Goal: Navigation & Orientation: Find specific page/section

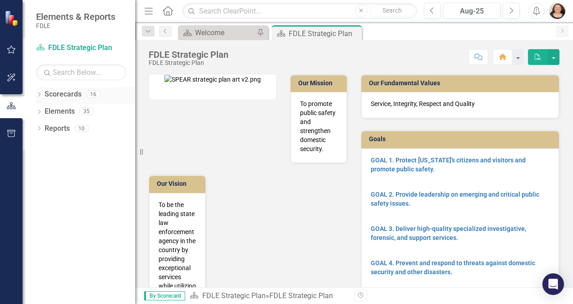
click at [41, 95] on icon "Dropdown" at bounding box center [39, 95] width 6 height 5
click at [42, 112] on icon "Dropdown" at bounding box center [44, 110] width 7 height 5
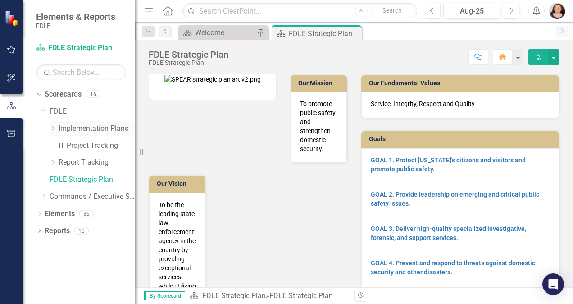
click at [54, 130] on icon "Dropdown" at bounding box center [53, 127] width 7 height 5
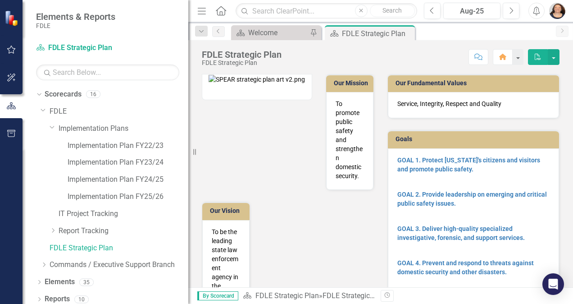
drag, startPoint x: 135, startPoint y: 181, endPoint x: 189, endPoint y: 190, distance: 54.3
click at [189, 190] on div "Resize" at bounding box center [191, 152] width 7 height 304
click at [134, 195] on link "Implementation Plan FY25/26" at bounding box center [128, 197] width 121 height 10
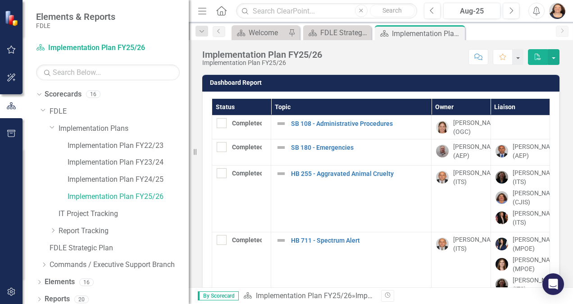
click at [444, 108] on th "Owner" at bounding box center [461, 107] width 59 height 17
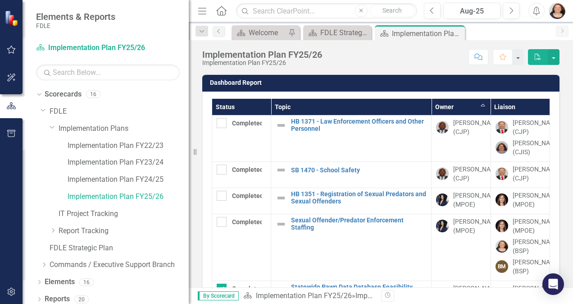
checkbox input "false"
checkbox input "true"
checkbox input "false"
checkbox input "true"
click at [444, 108] on th "Owner Sort Ascending" at bounding box center [461, 107] width 59 height 17
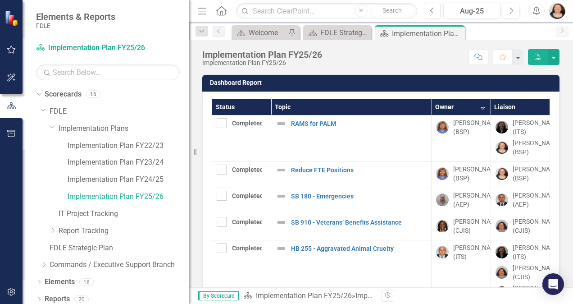
checkbox input "true"
checkbox input "false"
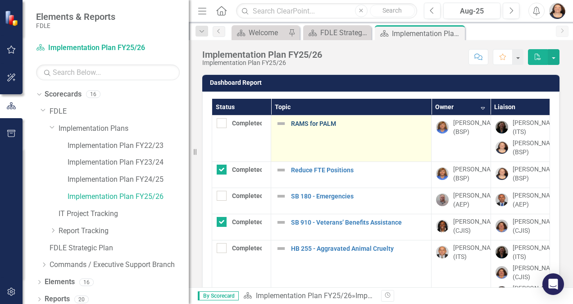
click at [306, 124] on link "RAMS for PALM" at bounding box center [359, 123] width 136 height 7
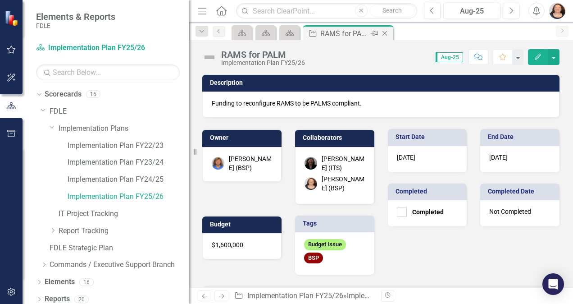
click at [385, 32] on icon at bounding box center [385, 33] width 5 height 5
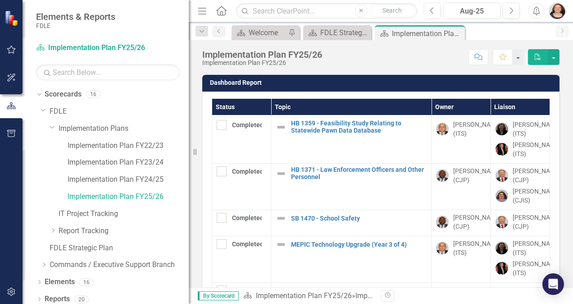
scroll to position [343, 0]
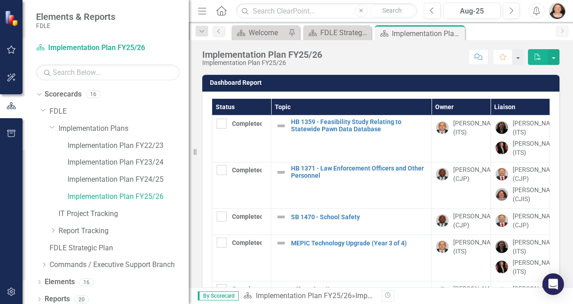
click at [339, 35] on link "HB 1053 - Department of Law Enforcement" at bounding box center [359, 31] width 136 height 7
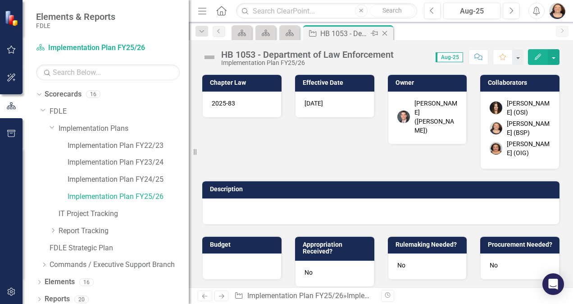
click at [387, 33] on icon "Close" at bounding box center [384, 33] width 9 height 7
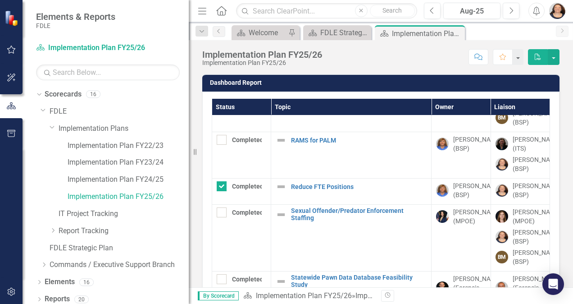
scroll to position [641, 0]
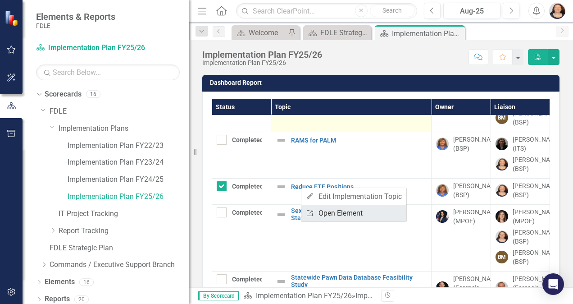
click at [325, 210] on link "Link Open Element" at bounding box center [354, 213] width 105 height 17
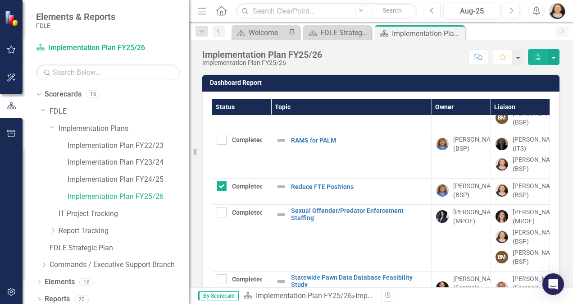
scroll to position [747, 0]
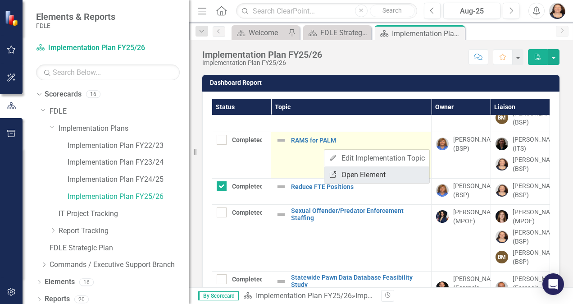
click at [356, 174] on link "Link Open Element" at bounding box center [377, 174] width 105 height 17
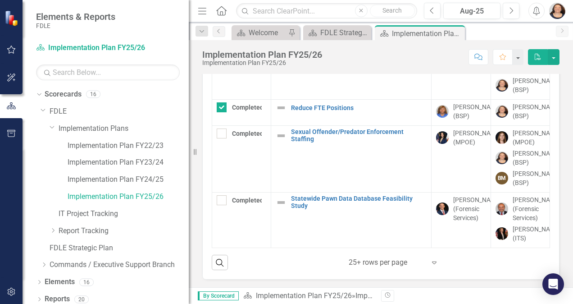
scroll to position [825, 0]
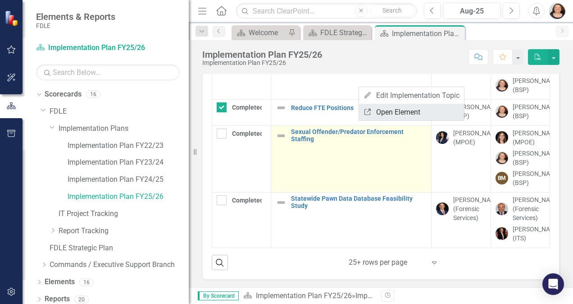
click at [386, 112] on link "Link Open Element" at bounding box center [411, 112] width 105 height 17
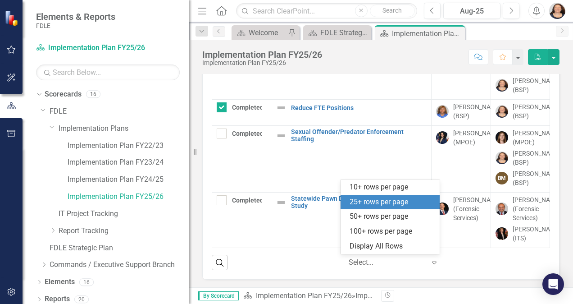
click at [399, 262] on div at bounding box center [387, 263] width 77 height 12
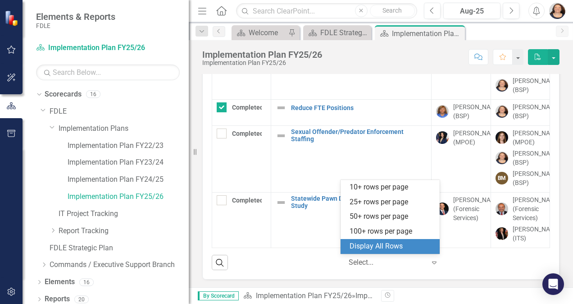
click at [400, 244] on div "Display All Rows" at bounding box center [392, 246] width 85 height 10
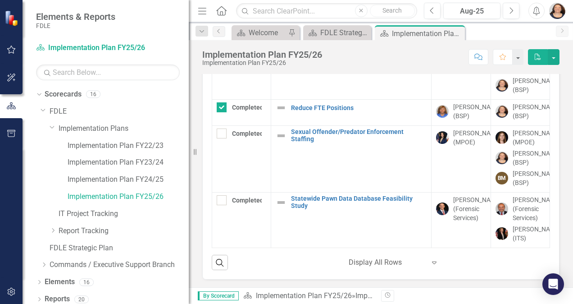
scroll to position [79, 0]
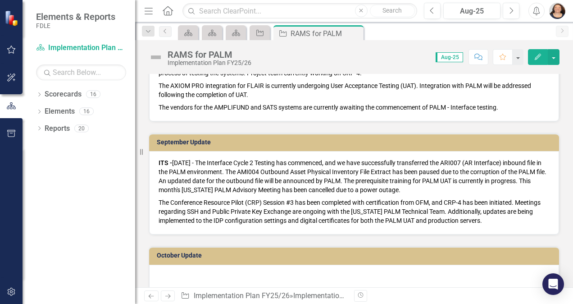
scroll to position [427, 0]
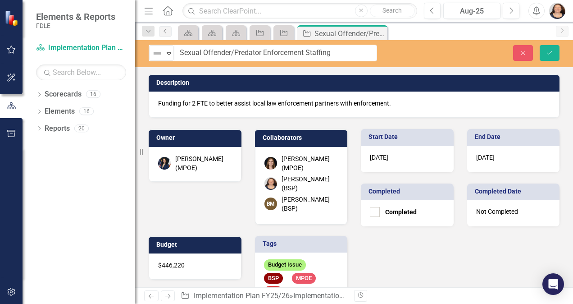
drag, startPoint x: 169, startPoint y: 51, endPoint x: 334, endPoint y: 55, distance: 165.9
drag, startPoint x: 338, startPoint y: 55, endPoint x: 179, endPoint y: 50, distance: 158.3
click at [179, 50] on input "Sexual Offender/Predator Enforcement Staffing" at bounding box center [275, 53] width 203 height 17
